Goal: Browse casually

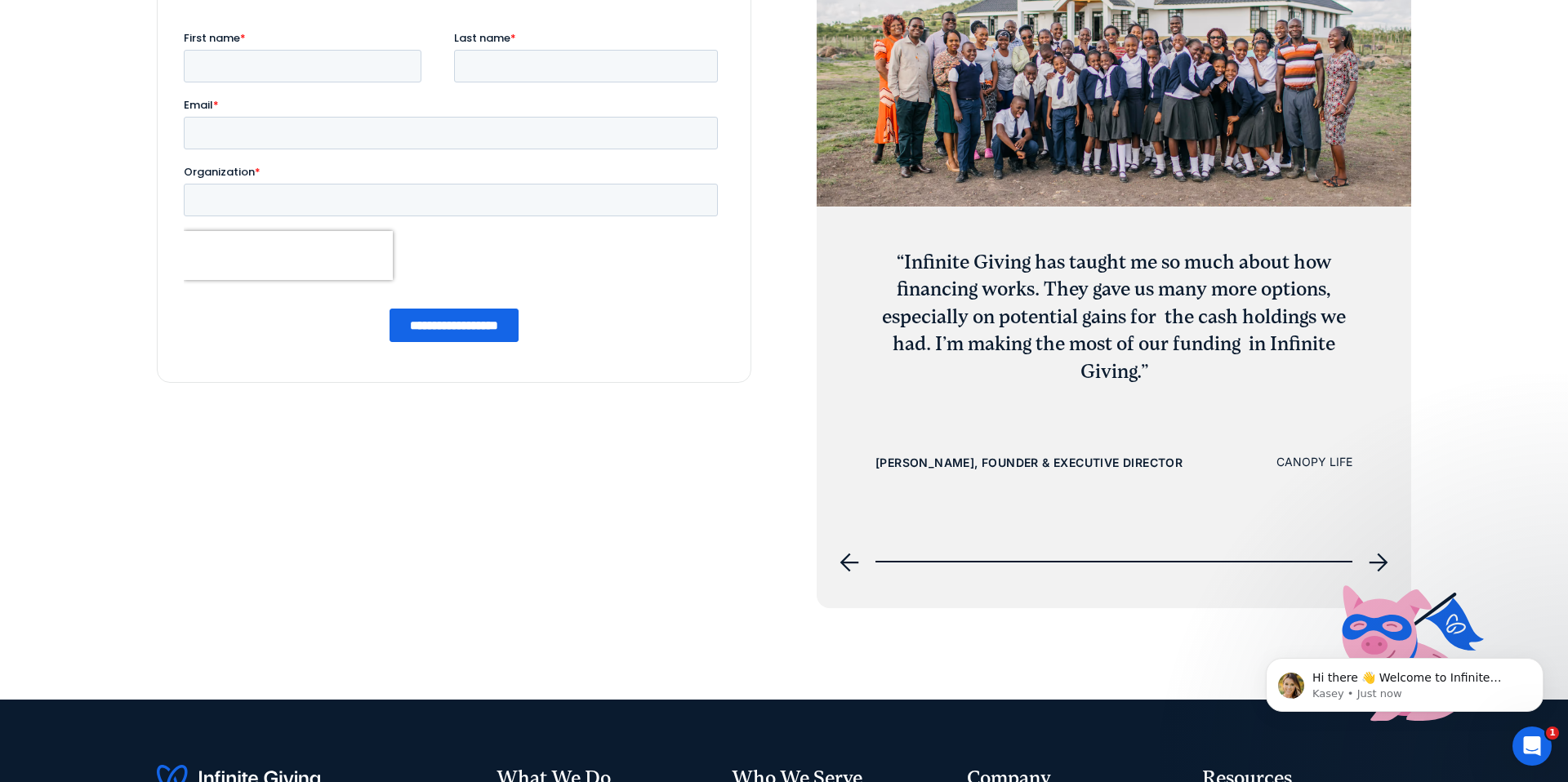
scroll to position [6626, 0]
click at [1373, 560] on icon "next slide" at bounding box center [1378, 561] width 19 height 19
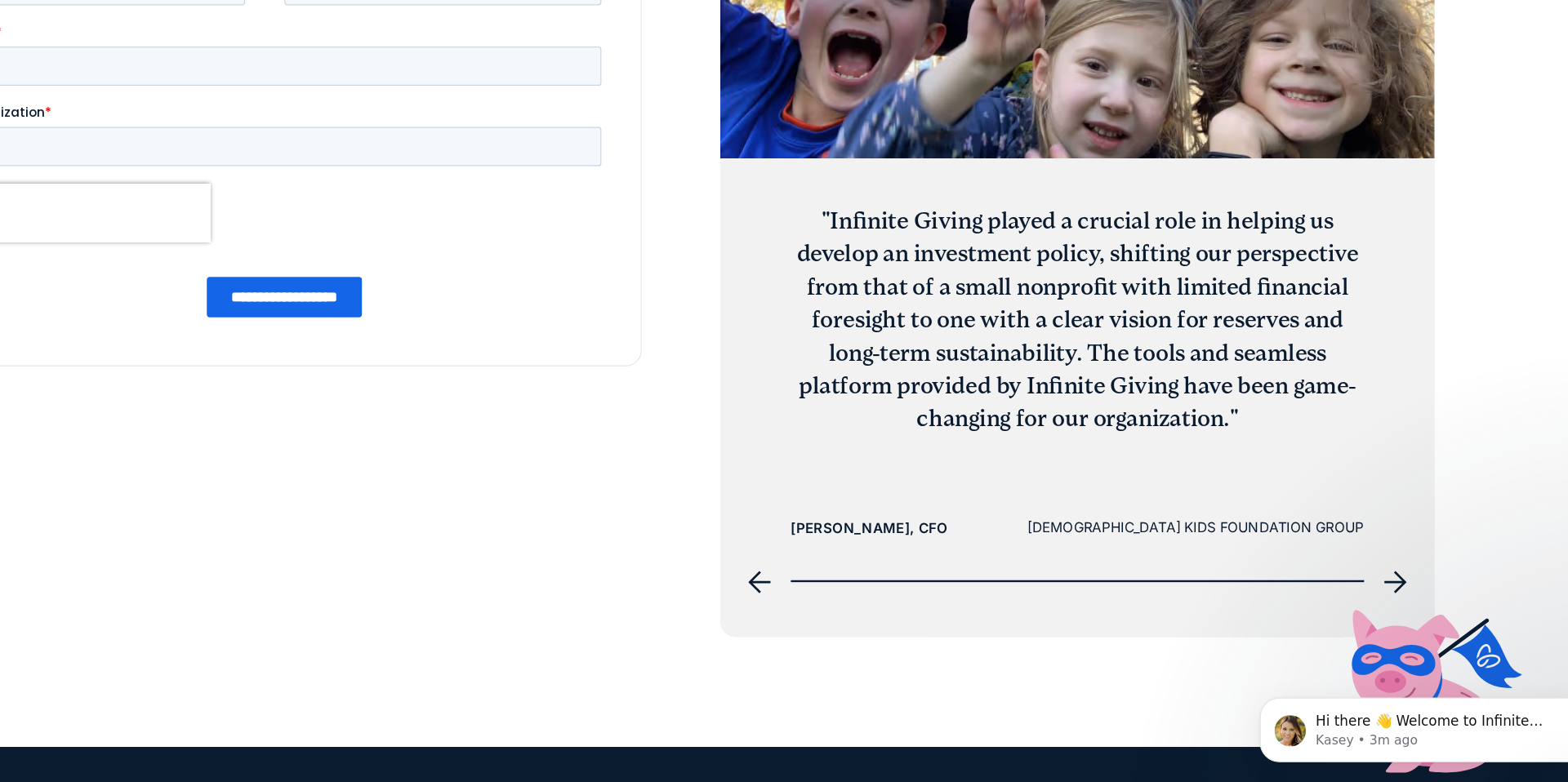
scroll to position [6607, 0]
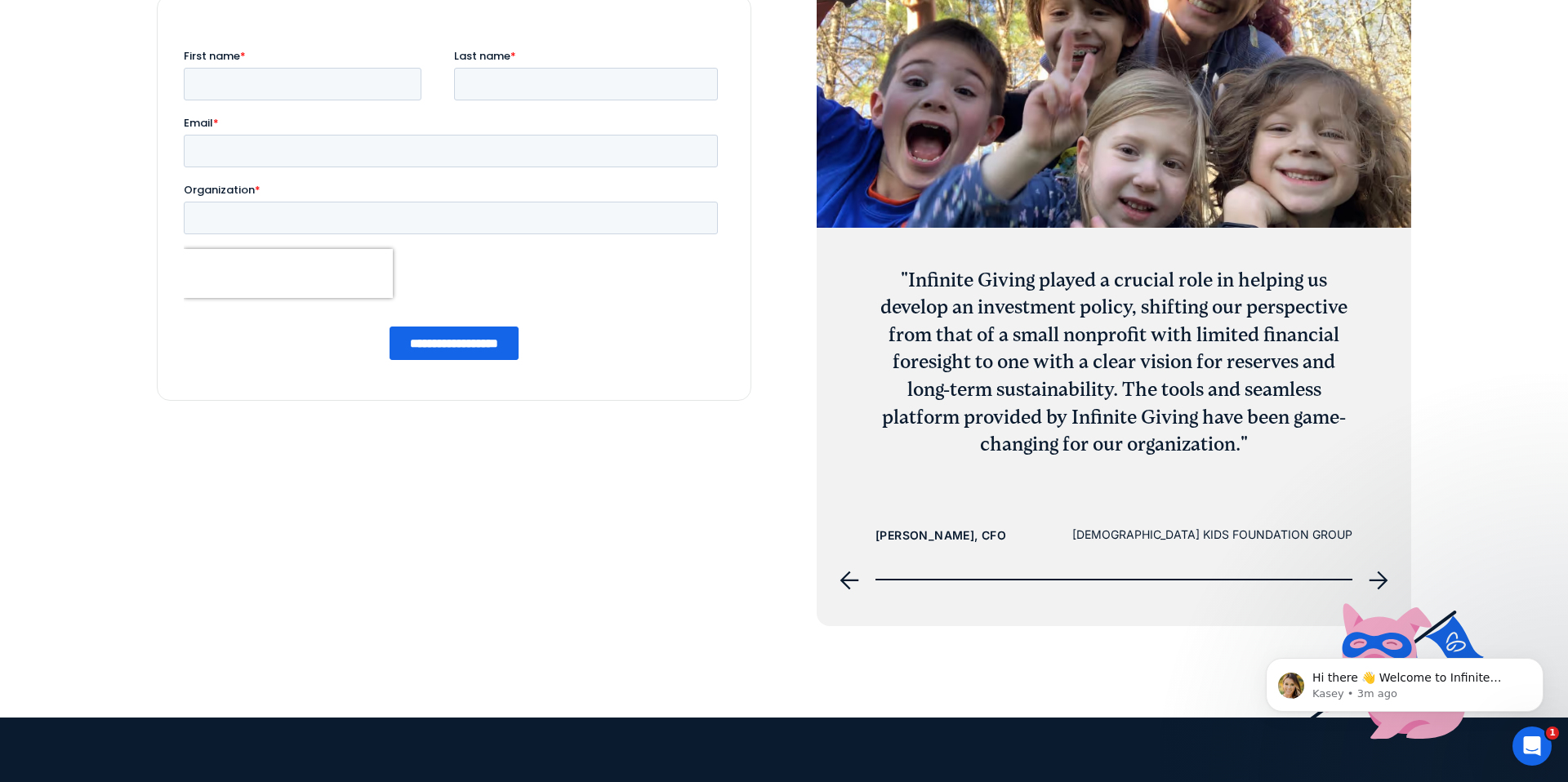
click at [1386, 581] on icon "next slide" at bounding box center [1378, 579] width 19 height 19
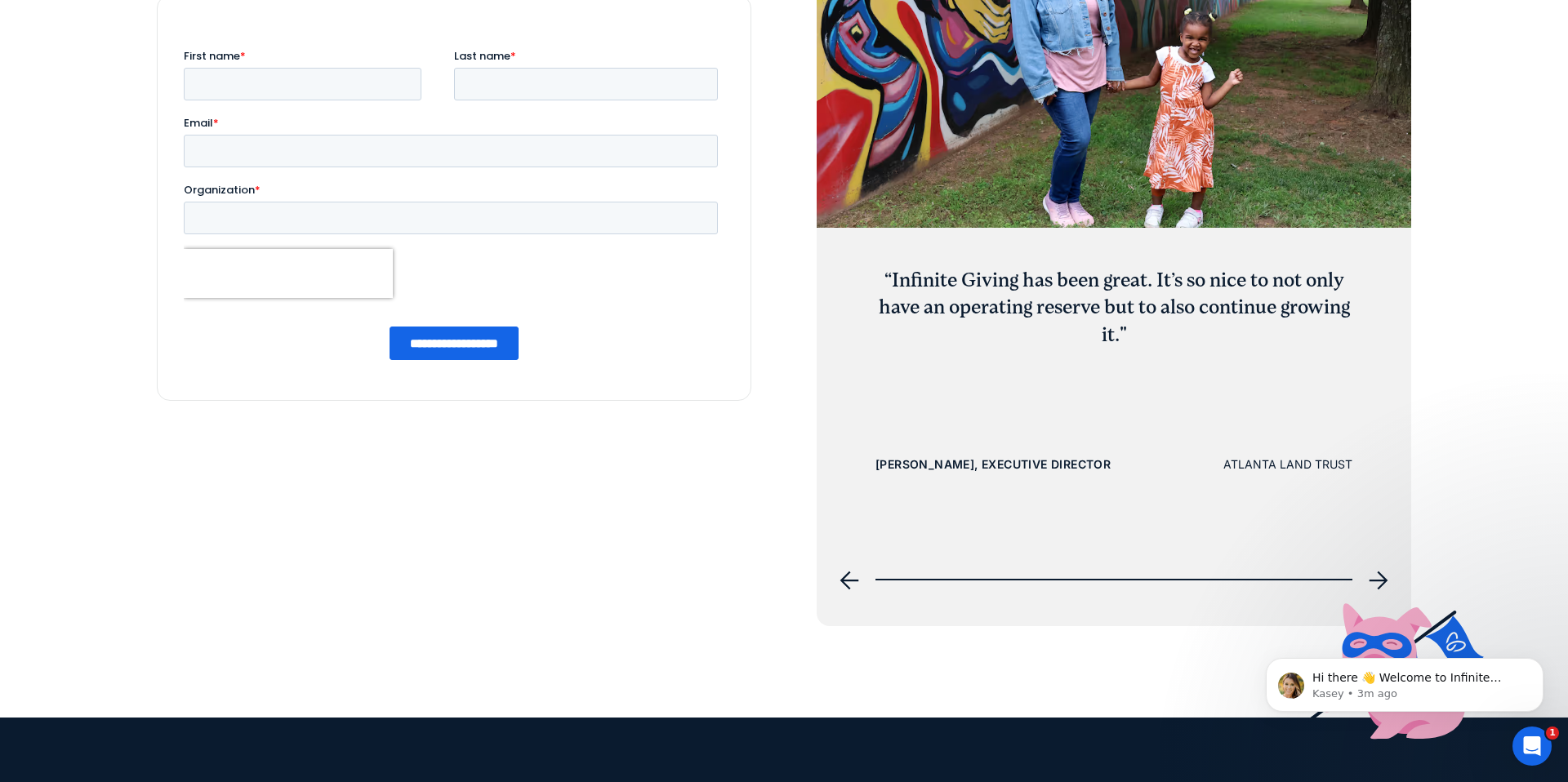
click at [1385, 581] on icon "next slide" at bounding box center [1378, 579] width 19 height 19
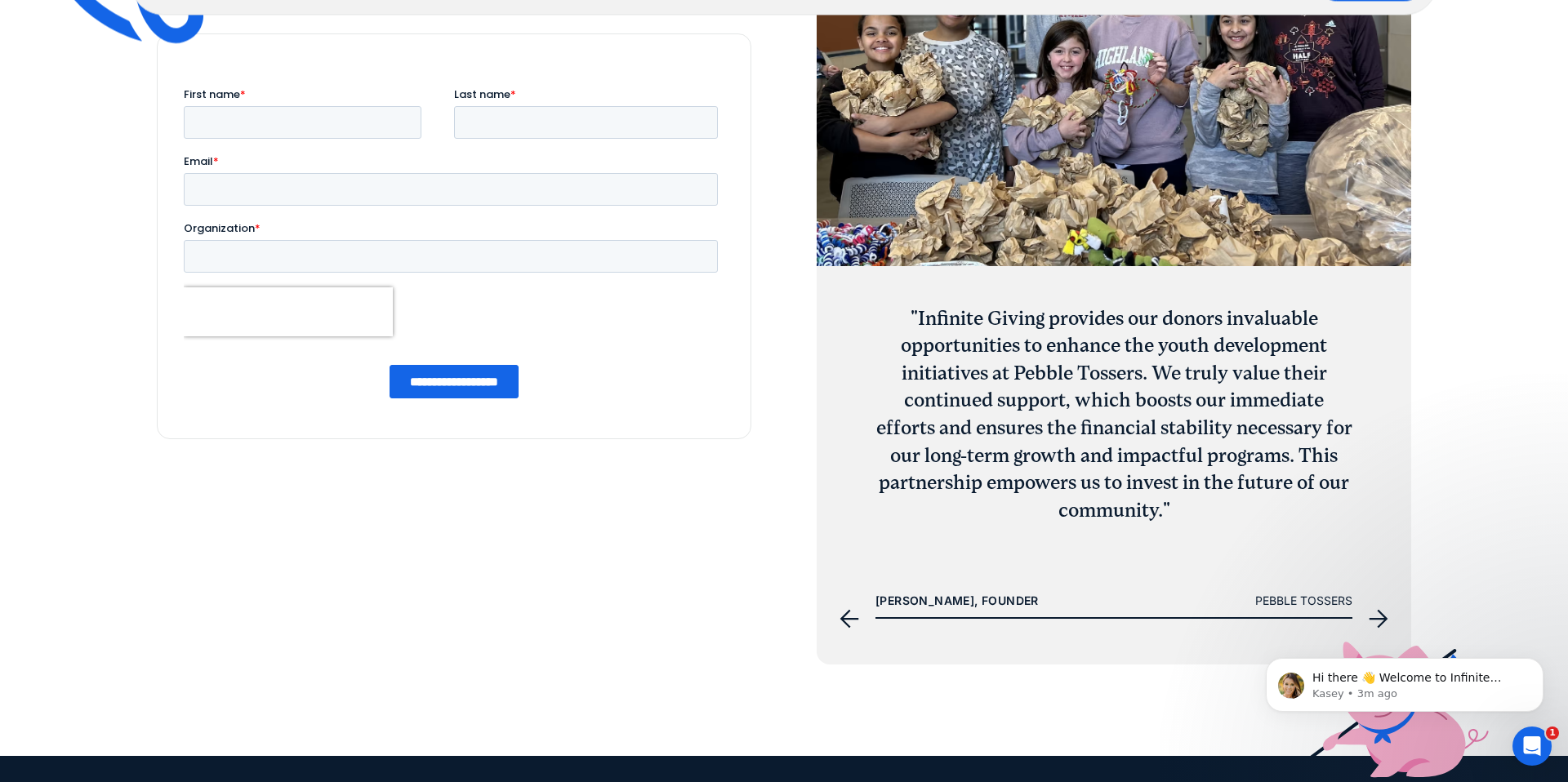
scroll to position [6576, 0]
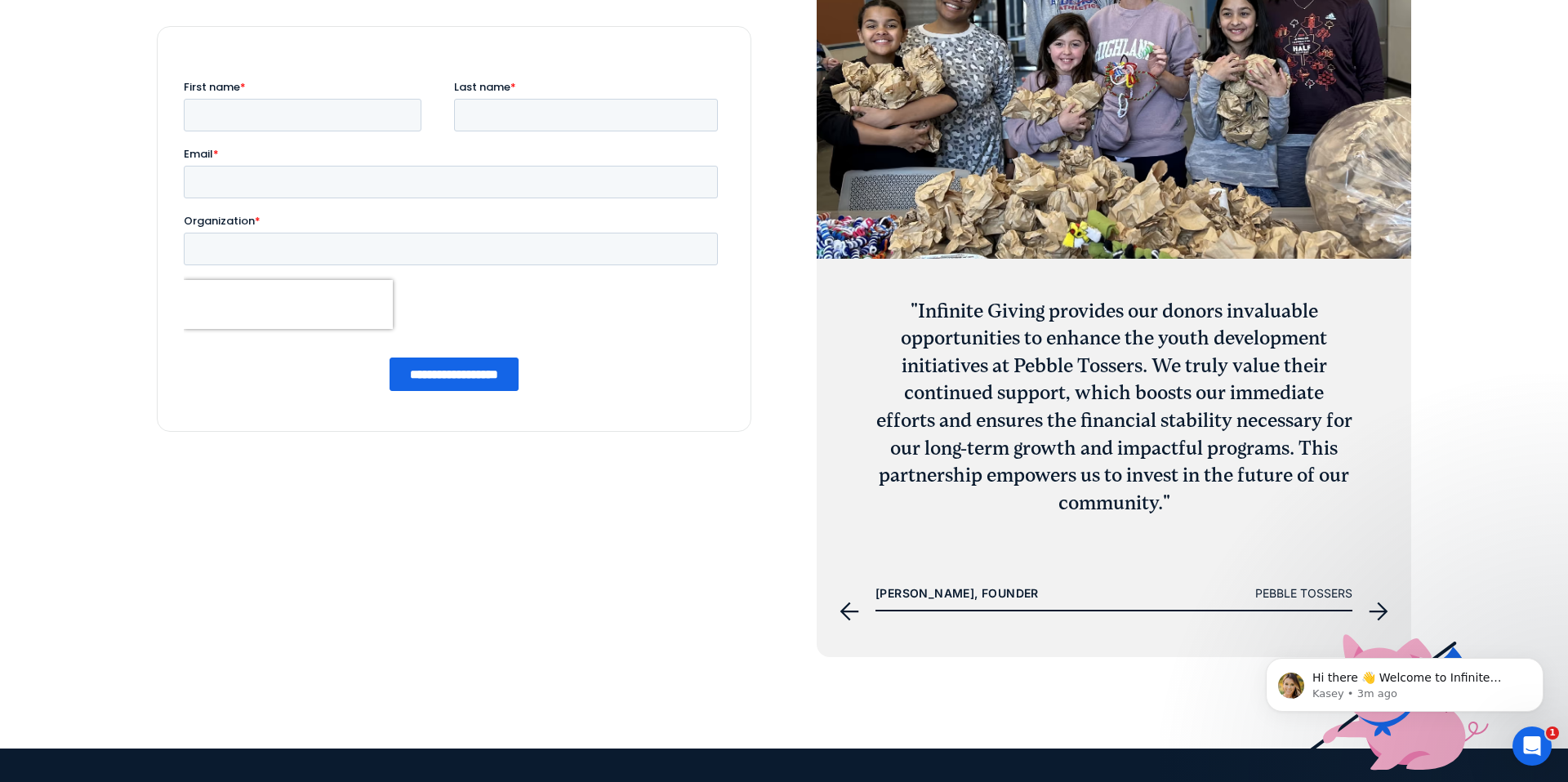
click at [1379, 606] on icon "next slide" at bounding box center [1378, 610] width 19 height 19
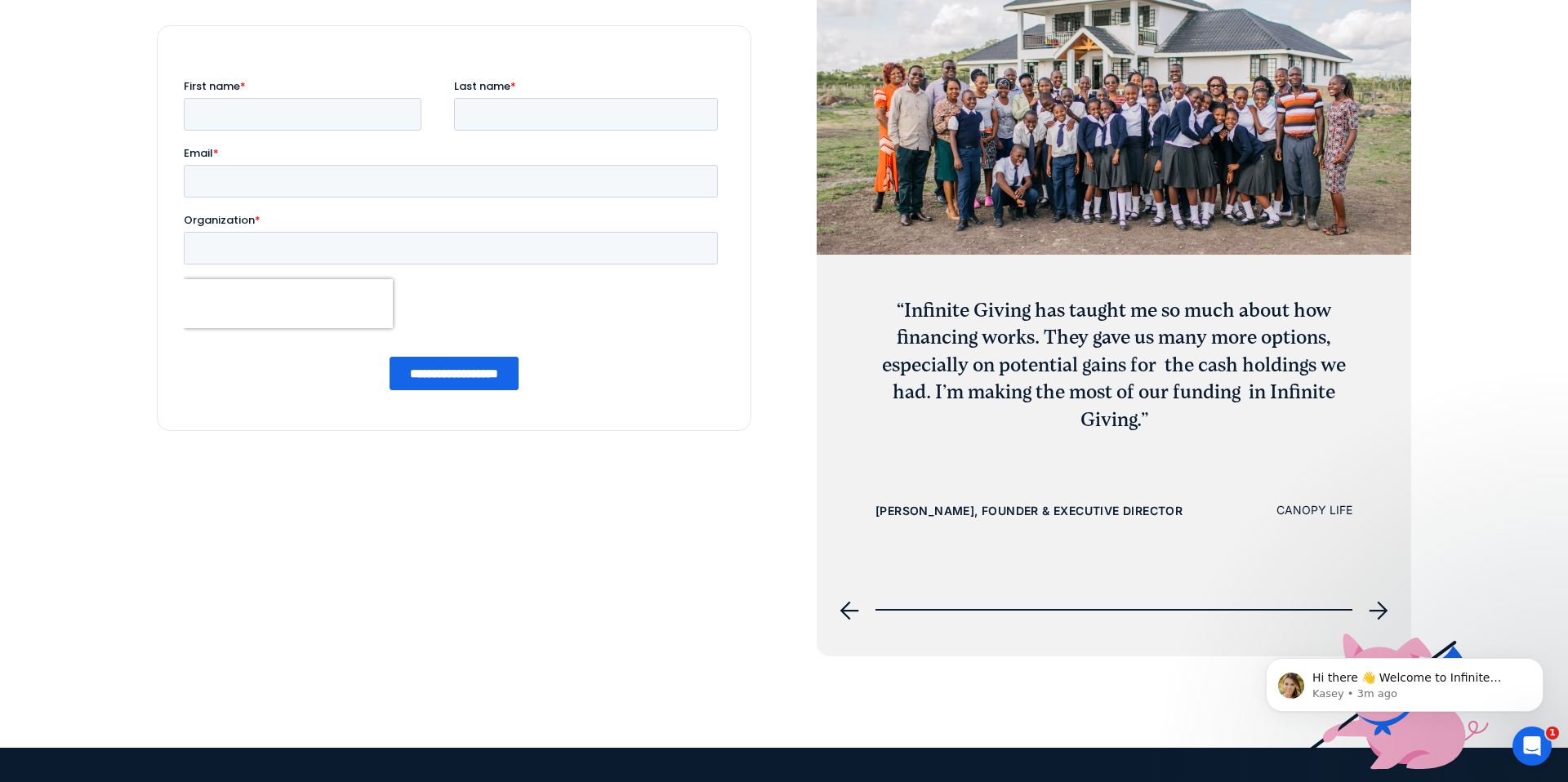
scroll to position [6580, 0]
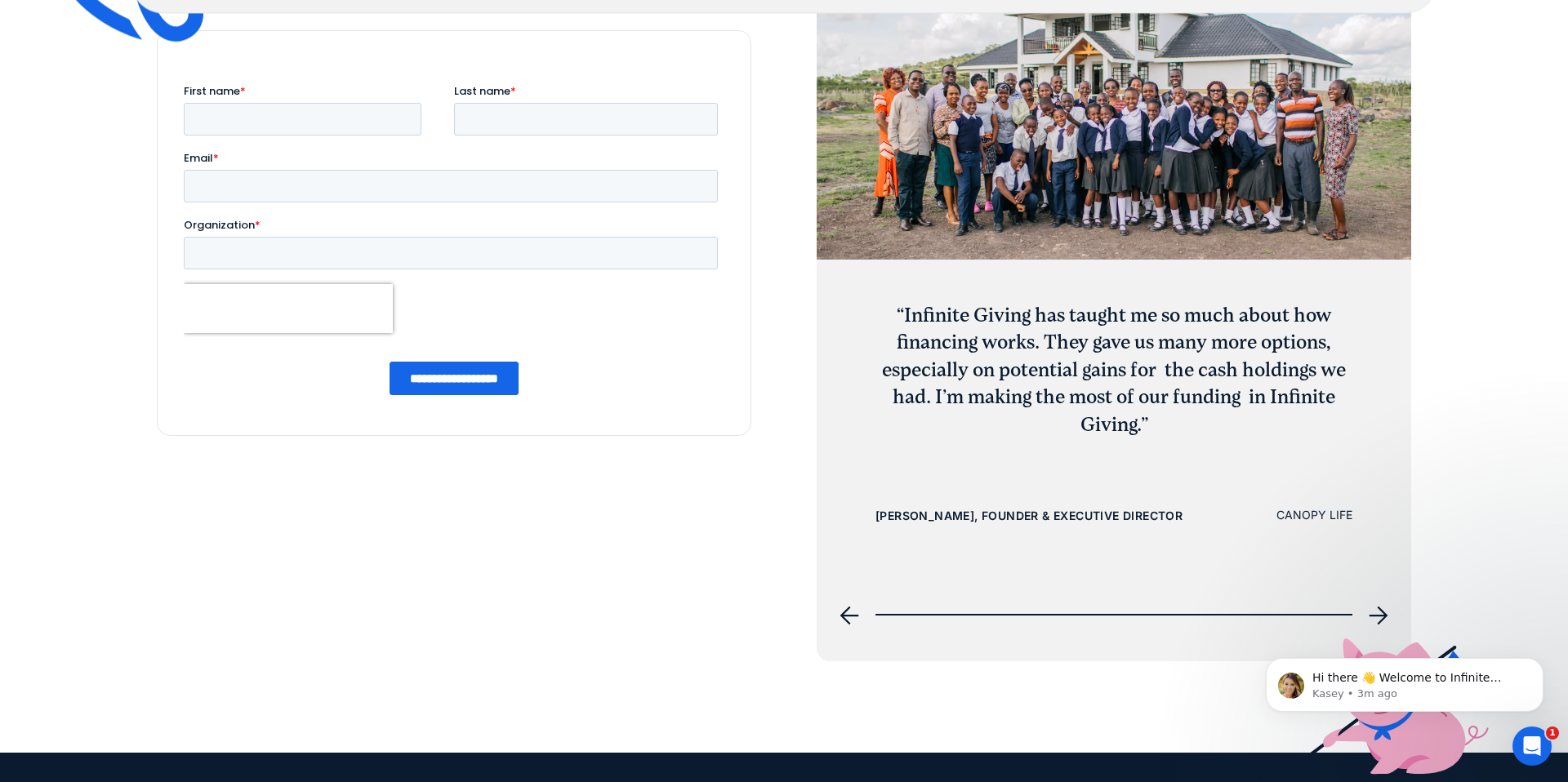
click at [1379, 606] on icon "next slide" at bounding box center [1378, 615] width 19 height 19
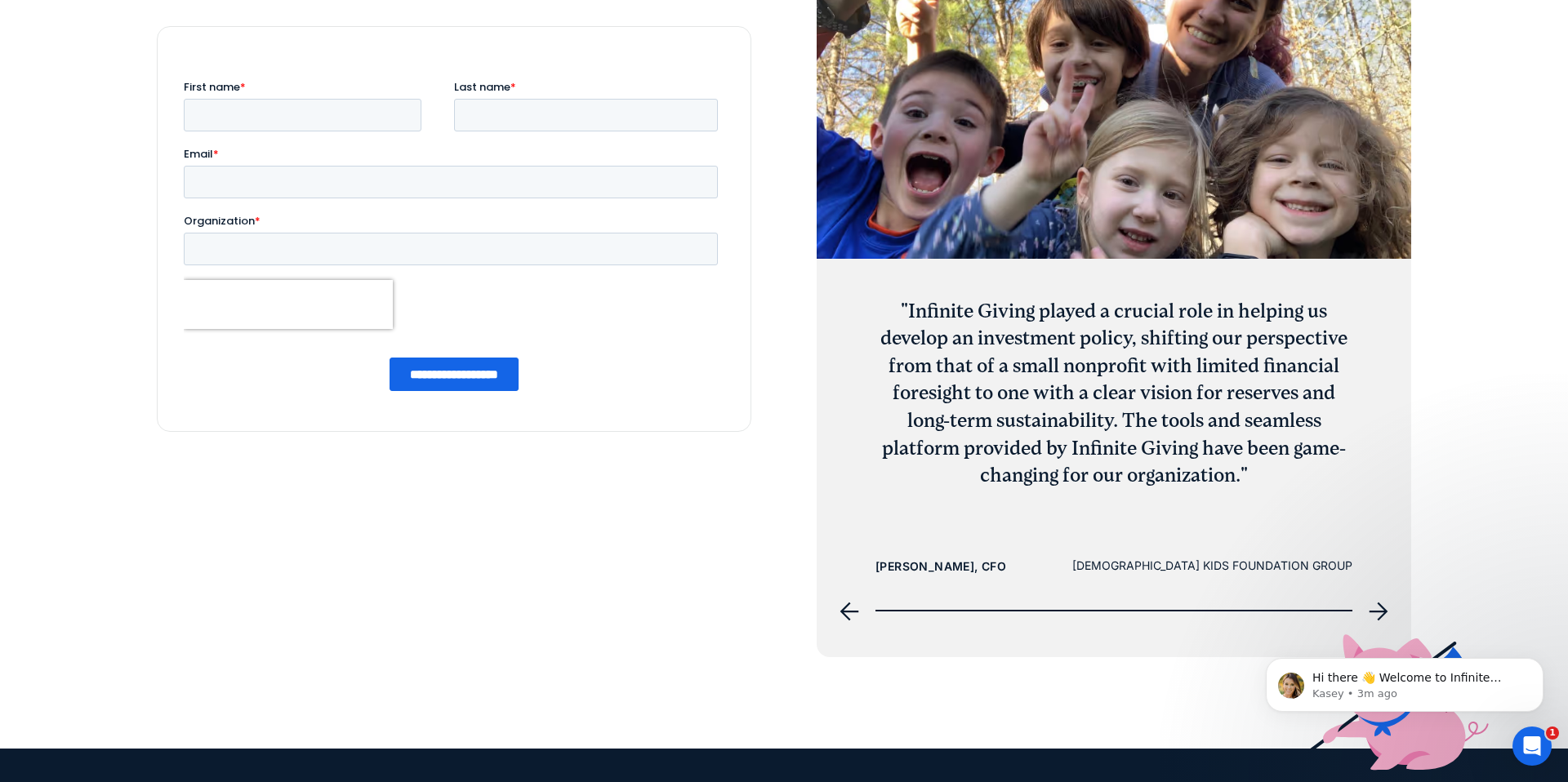
click at [1379, 606] on icon "next slide" at bounding box center [1378, 610] width 19 height 19
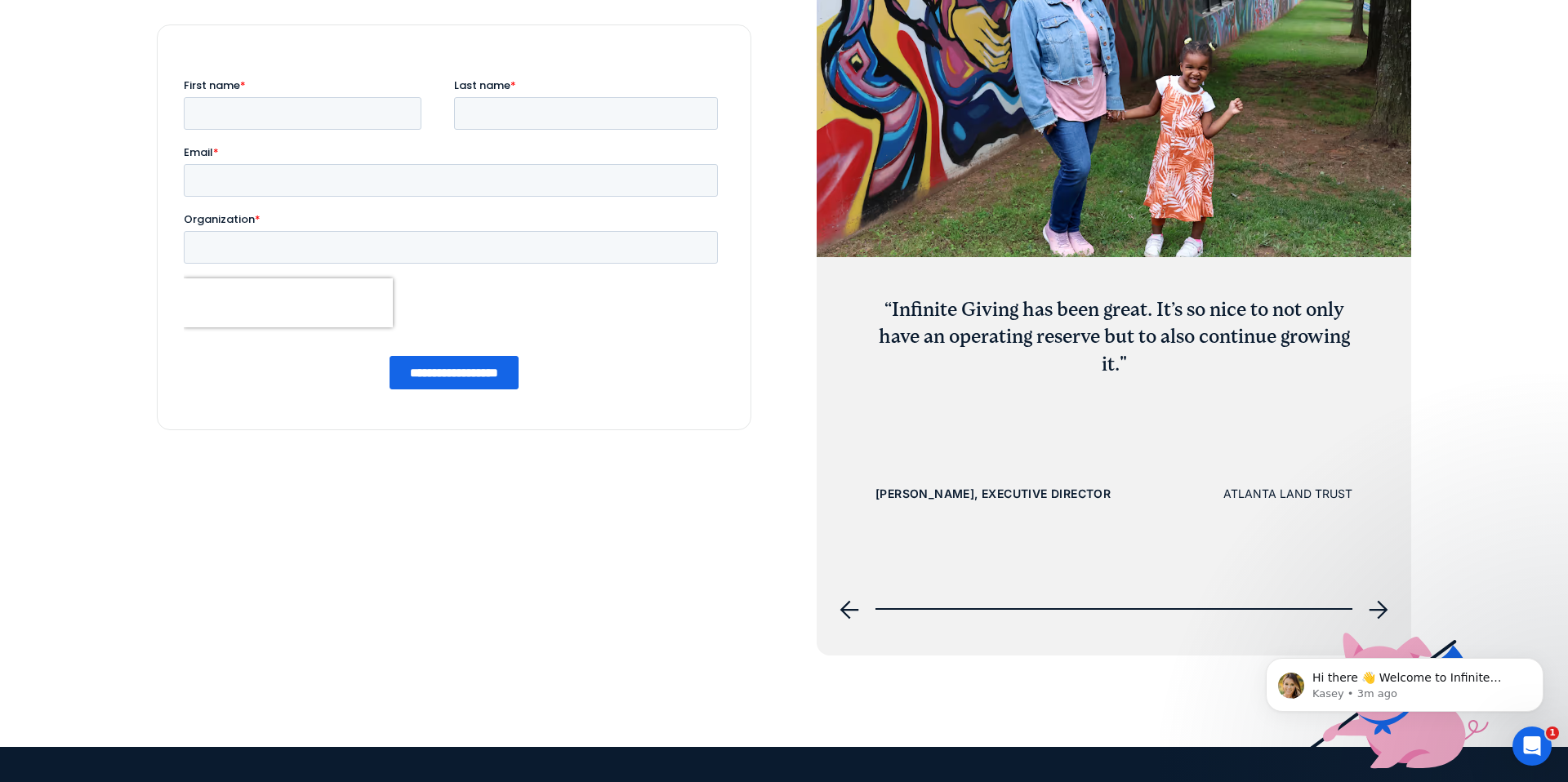
scroll to position [6579, 0]
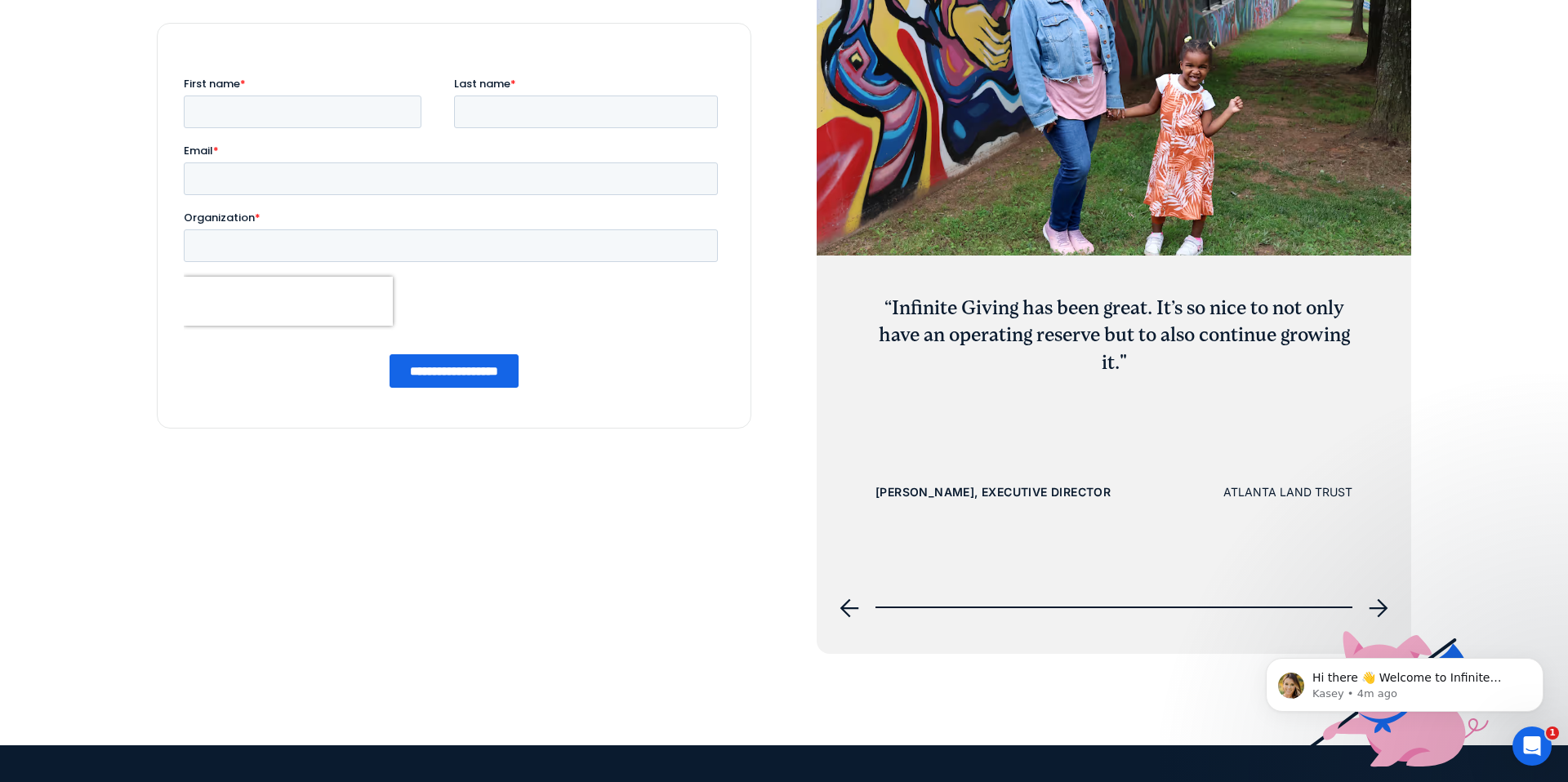
click at [1383, 604] on icon "next slide" at bounding box center [1378, 608] width 19 height 19
